Goal: Transaction & Acquisition: Purchase product/service

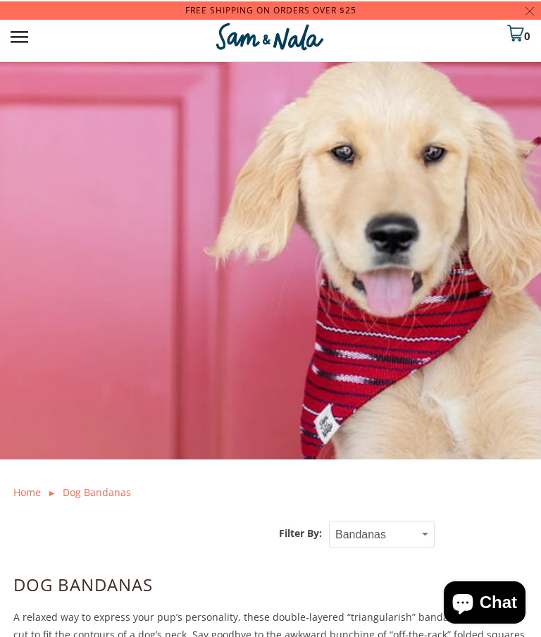
scroll to position [-1, 0]
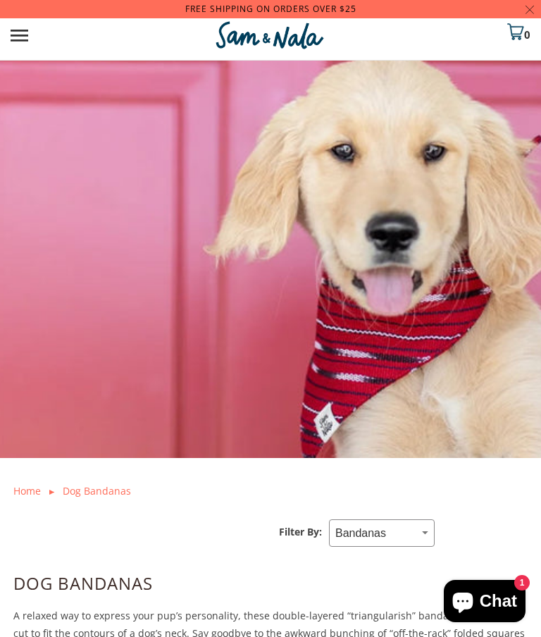
click at [402, 527] on select "Small Medium Large Bandanas Bandanas" at bounding box center [382, 532] width 106 height 27
click at [376, 528] on select "Small Medium Large Bandanas Bandanas" at bounding box center [382, 532] width 106 height 27
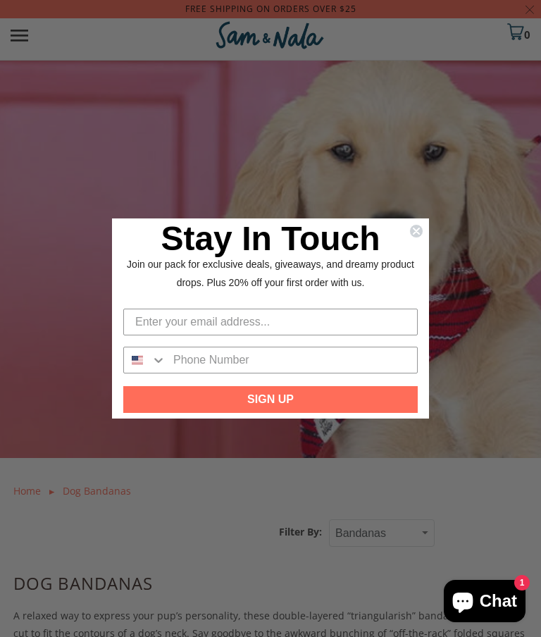
click at [359, 327] on input "Enter your email address..." at bounding box center [270, 322] width 295 height 27
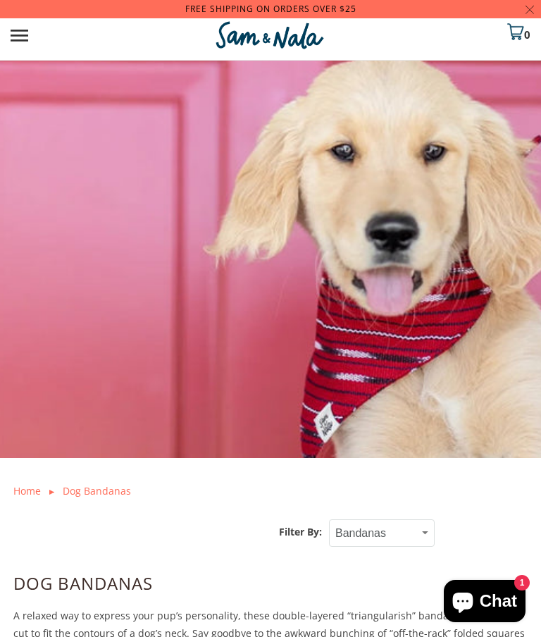
click at [489, 313] on div "Close dialog Stay In Touch Join our pack for exclusive deals, giveaways, and dr…" at bounding box center [270, 318] width 541 height 637
click at [479, 603] on icon "Chat window" at bounding box center [463, 601] width 34 height 34
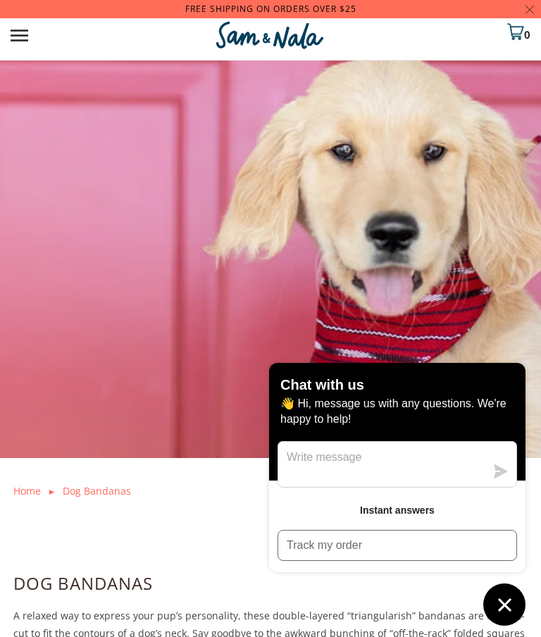
click at [380, 534] on button "Track my order" at bounding box center [398, 545] width 240 height 31
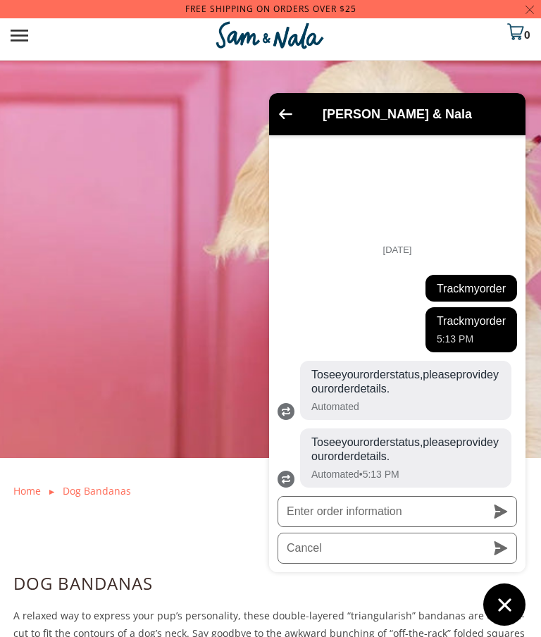
click at [202, 411] on img at bounding box center [270, 267] width 541 height 465
click at [281, 117] on icon "Go back to the main screen" at bounding box center [285, 114] width 13 height 10
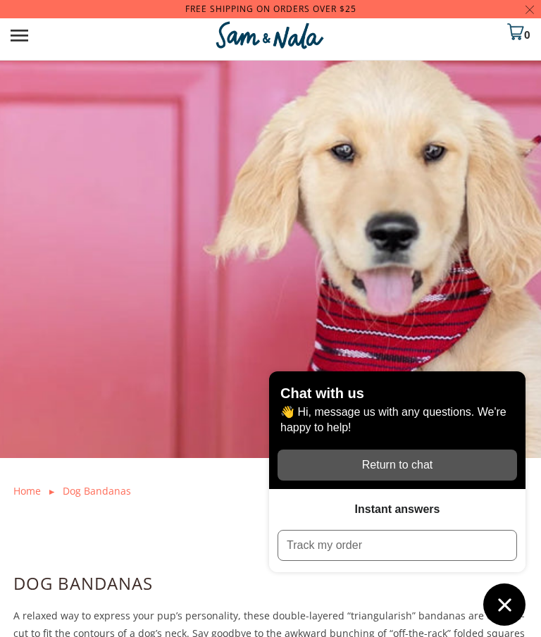
click at [442, 281] on img at bounding box center [270, 267] width 541 height 465
click at [11, 49] on div "Free Shipping on orders over $25 Menu 0" at bounding box center [270, 30] width 541 height 61
click at [25, 33] on link "Menu" at bounding box center [21, 28] width 21 height 28
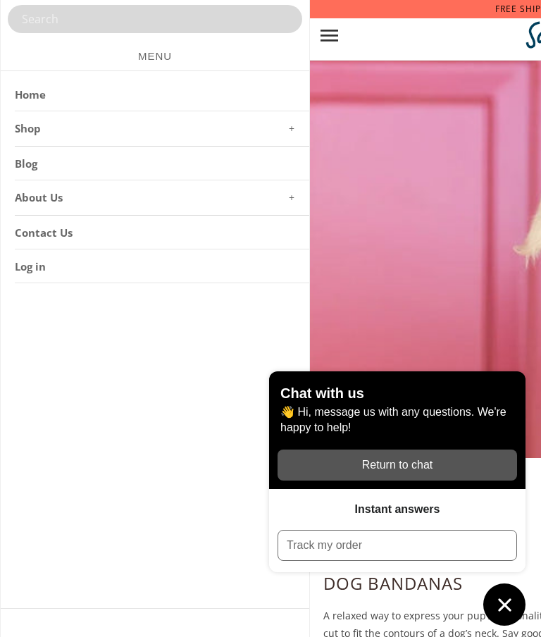
click at [132, 125] on li "Shop Dog Bandanas Bow ties Bag Holders Worry Dolls Fun Finds Canvas Bags Sticke…" at bounding box center [162, 133] width 295 height 25
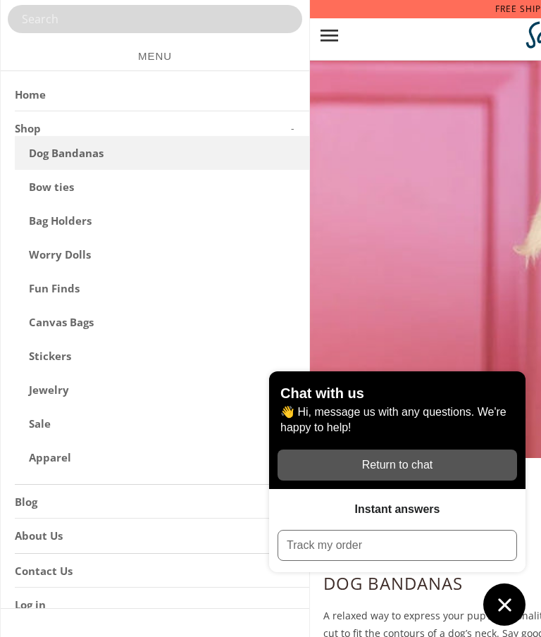
click at [195, 150] on link "Dog Bandanas" at bounding box center [162, 153] width 295 height 34
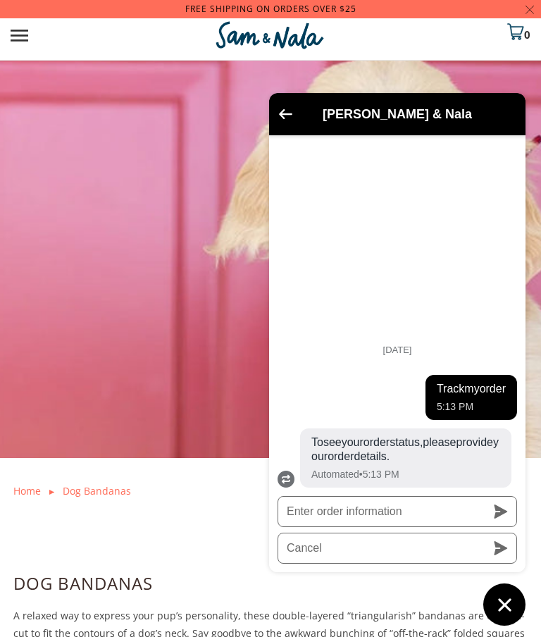
click at [293, 111] on div "[PERSON_NAME] & Nala" at bounding box center [398, 113] width 240 height 25
click at [290, 115] on icon "Go back to the main screen" at bounding box center [285, 114] width 13 height 10
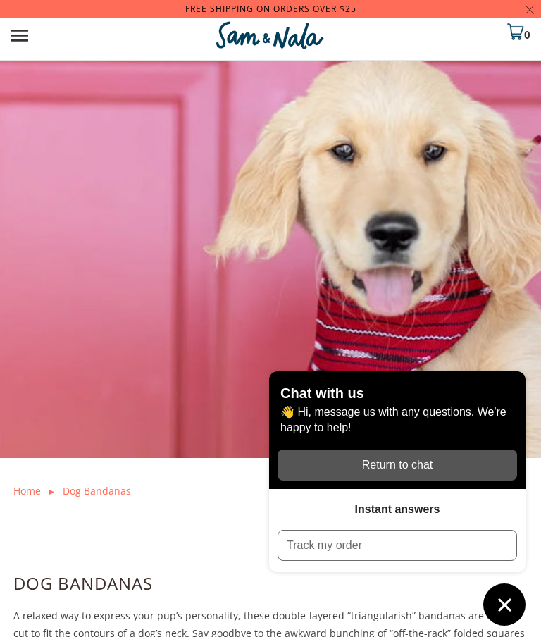
click at [25, 36] on link "Menu" at bounding box center [21, 28] width 21 height 28
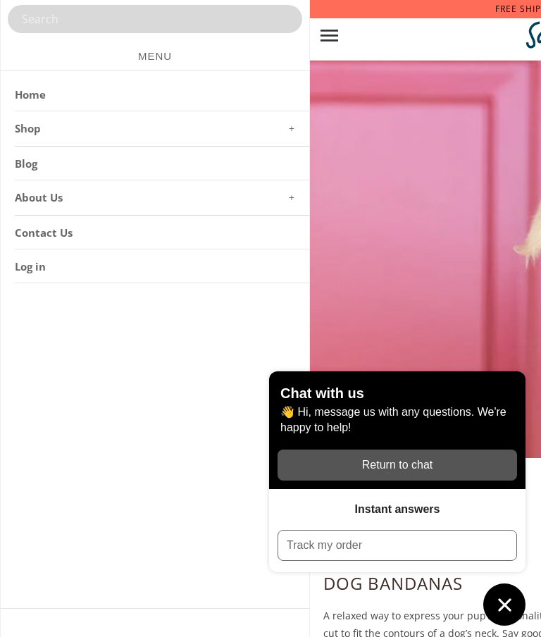
click at [152, 198] on li "About Us Our Story" at bounding box center [162, 202] width 295 height 25
click at [154, 221] on link "Our Story" at bounding box center [162, 222] width 295 height 34
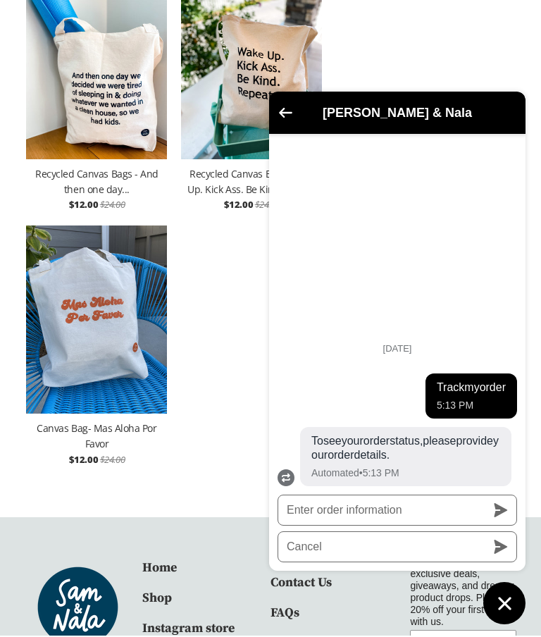
scroll to position [2552, 0]
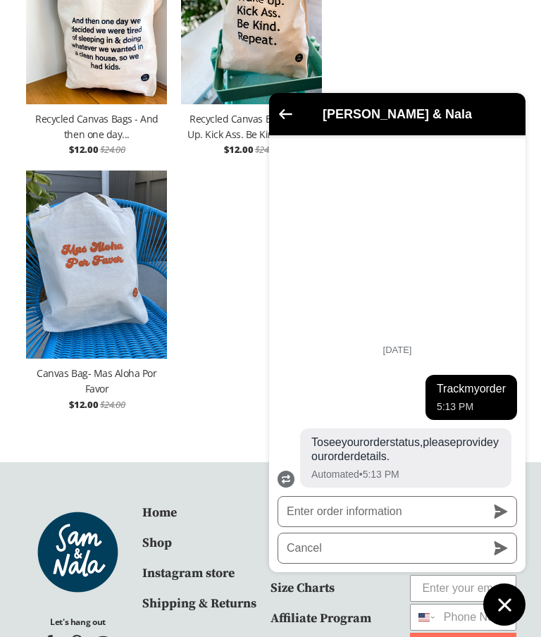
click at [510, 613] on icon "Chat window" at bounding box center [505, 605] width 22 height 22
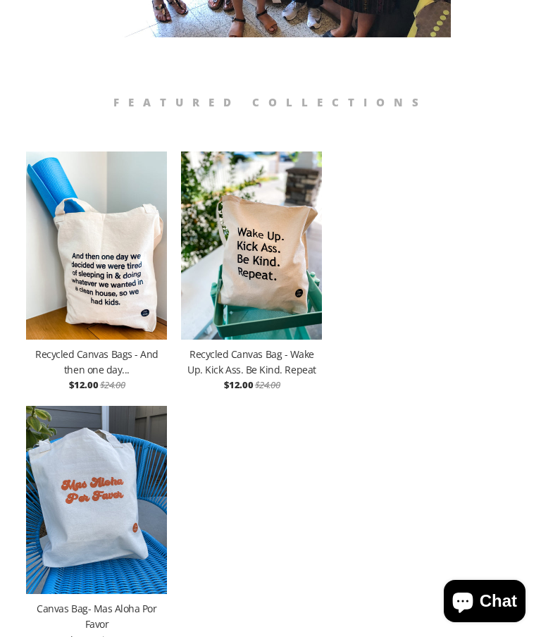
scroll to position [2318, 0]
